Goal: Task Accomplishment & Management: Complete application form

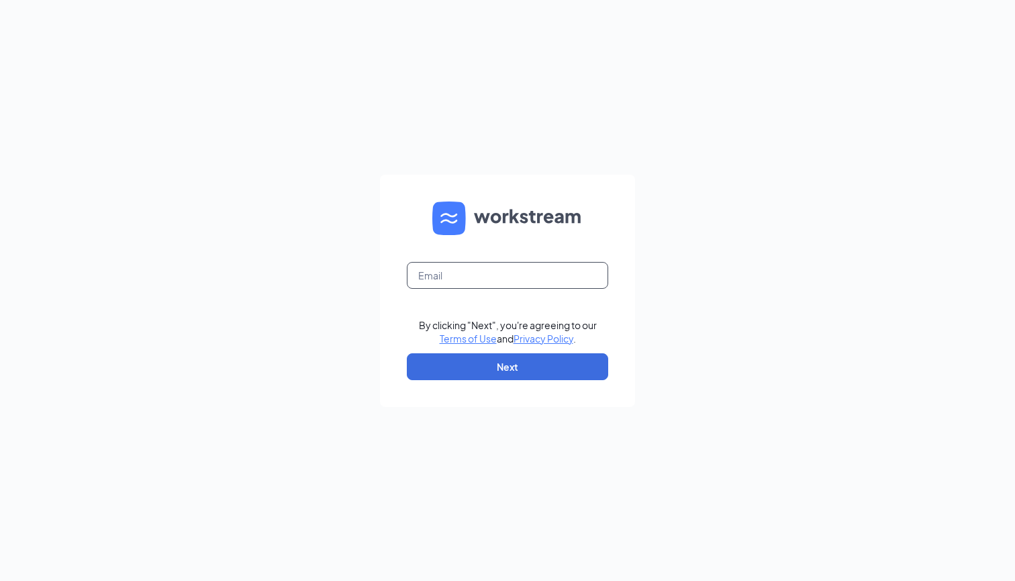
click at [487, 288] on input "text" at bounding box center [507, 275] width 201 height 27
type input "[EMAIL_ADDRESS][DOMAIN_NAME]"
click at [502, 363] on button "Next" at bounding box center [507, 366] width 201 height 27
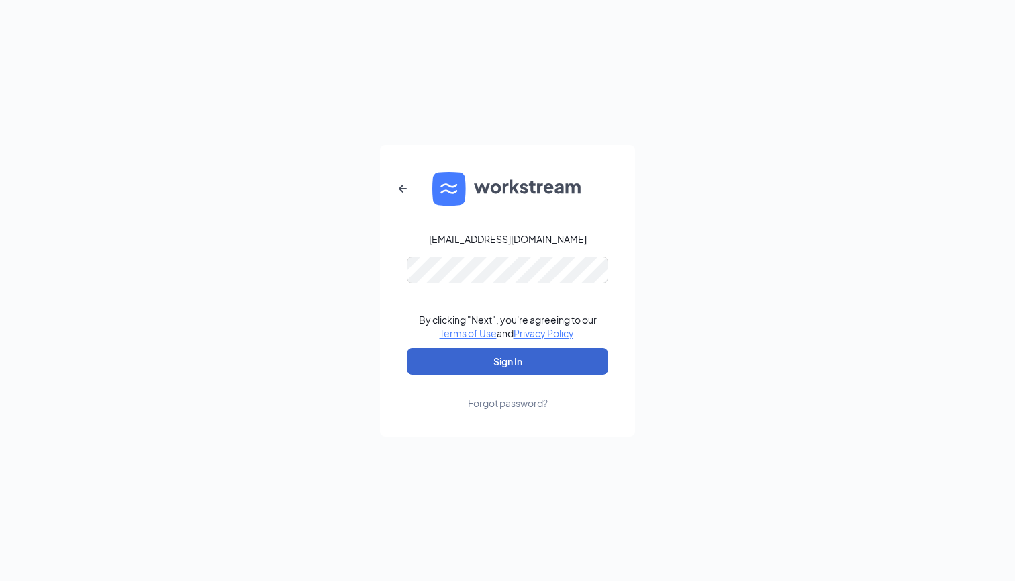
click at [510, 353] on button "Sign In" at bounding box center [507, 361] width 201 height 27
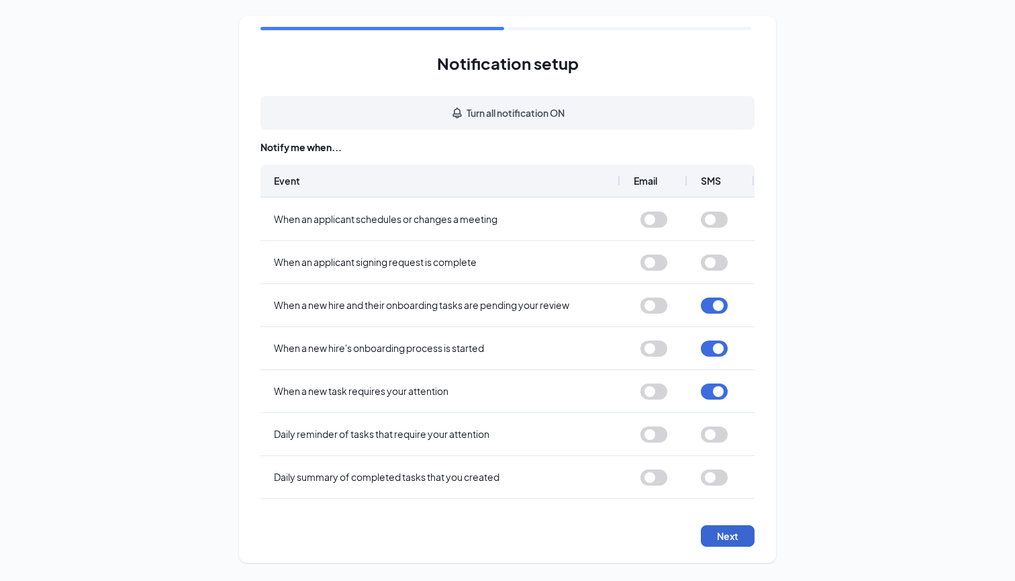
click at [723, 532] on button "Next" at bounding box center [728, 535] width 54 height 21
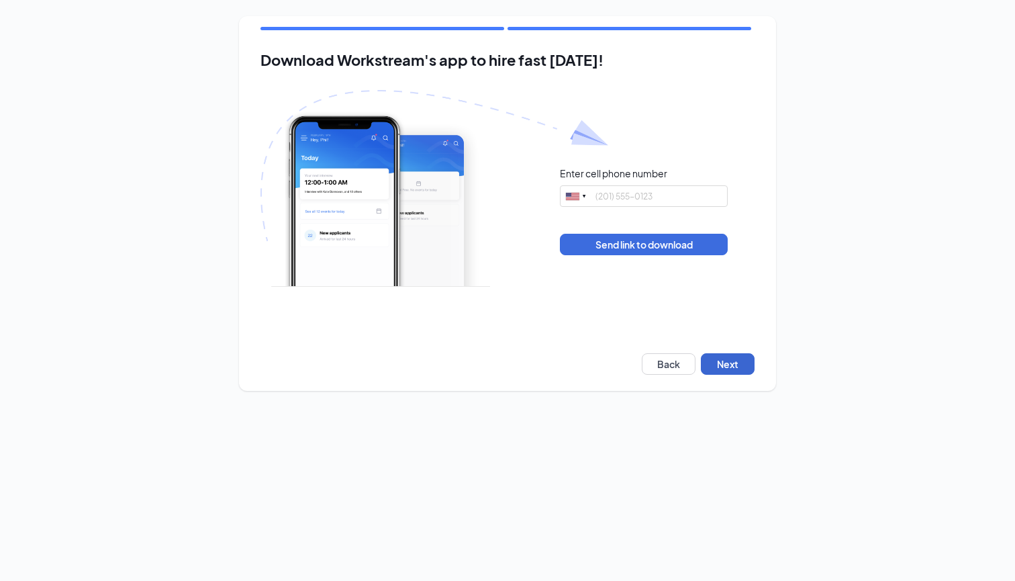
click at [719, 360] on button "Next" at bounding box center [728, 363] width 54 height 21
